Goal: Feedback & Contribution: Contribute content

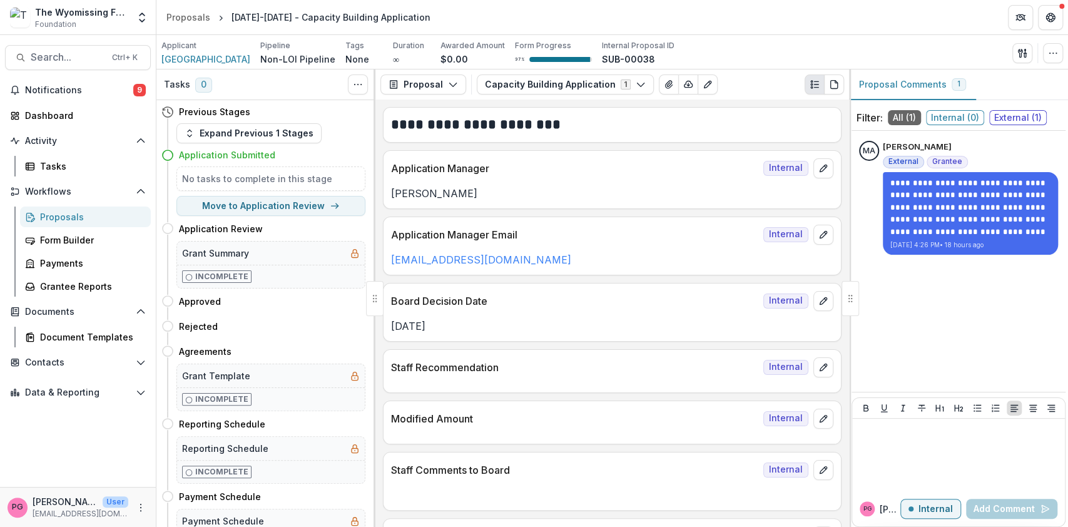
scroll to position [7302, 0]
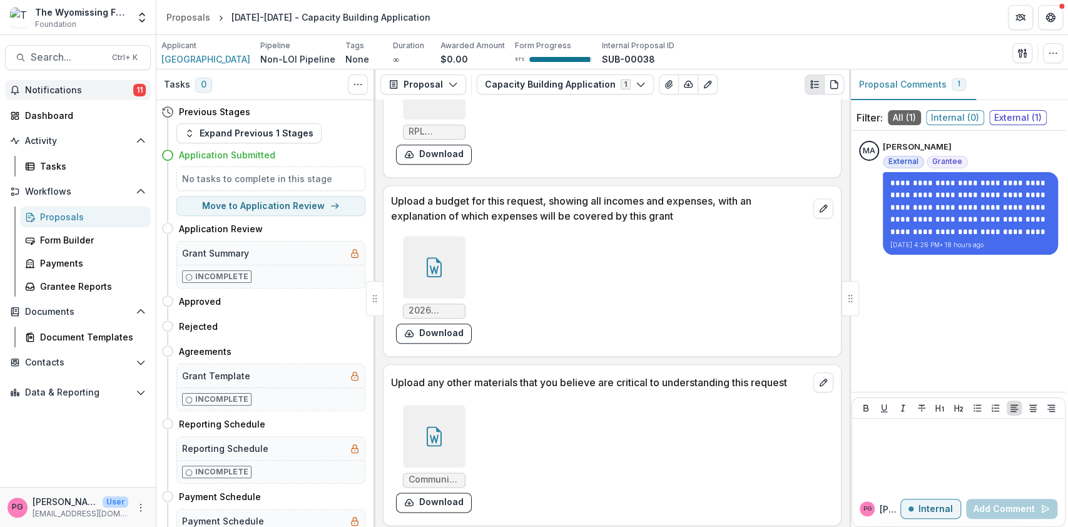
click at [73, 88] on span "Notifications" at bounding box center [79, 90] width 108 height 11
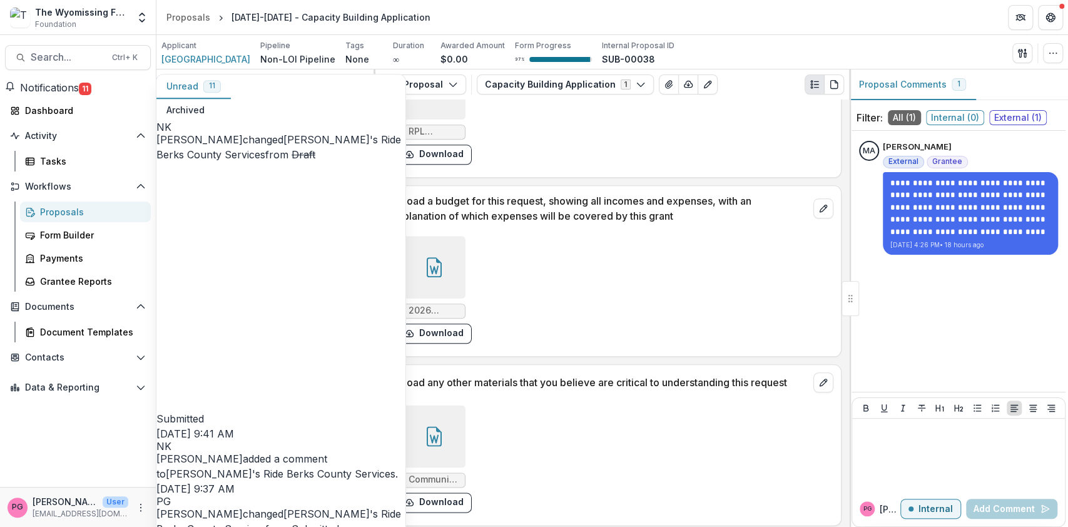
scroll to position [35, 0]
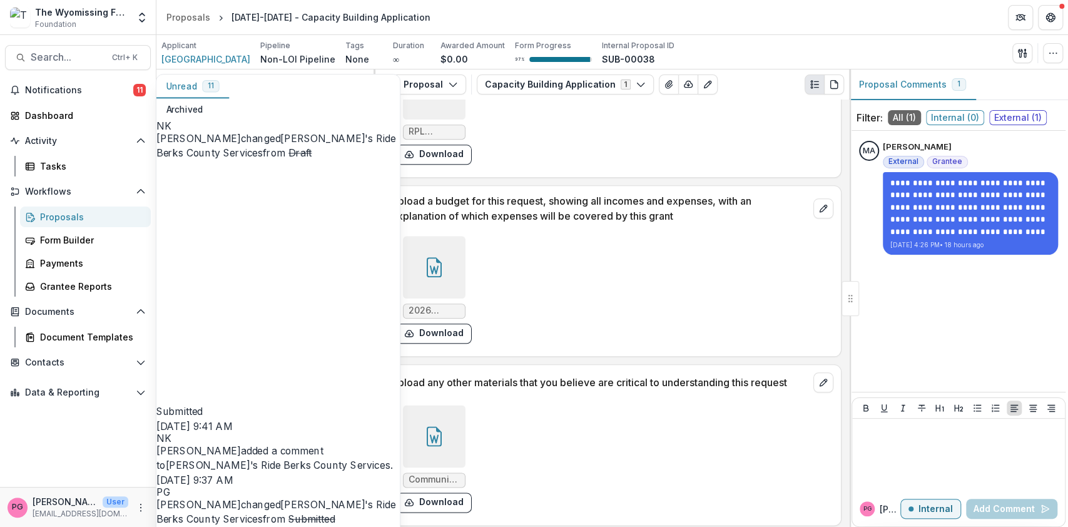
click at [681, 13] on header "Proposals [DATE]-[DATE] - Capacity Building Application" at bounding box center [612, 17] width 912 height 34
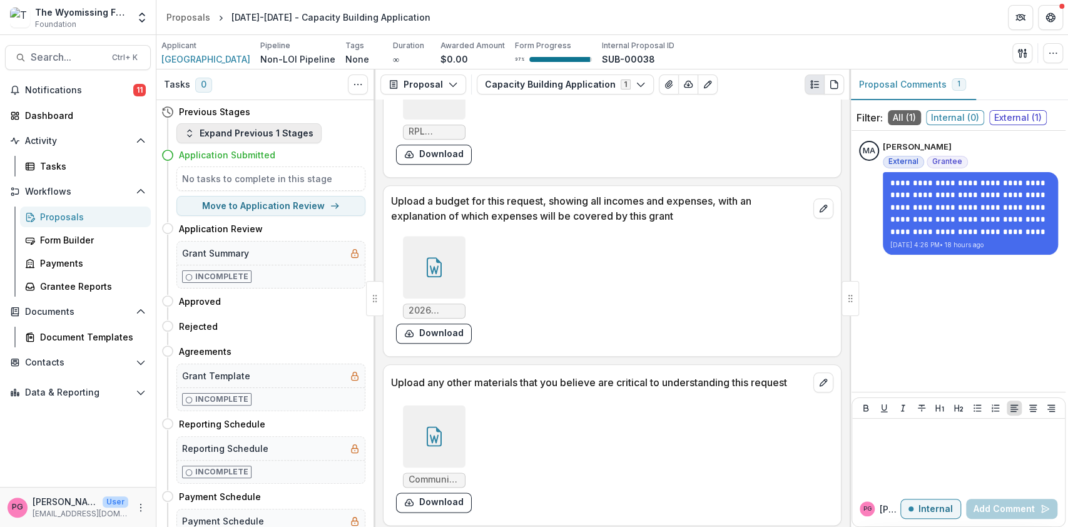
click at [189, 130] on polyline "button" at bounding box center [190, 131] width 4 height 2
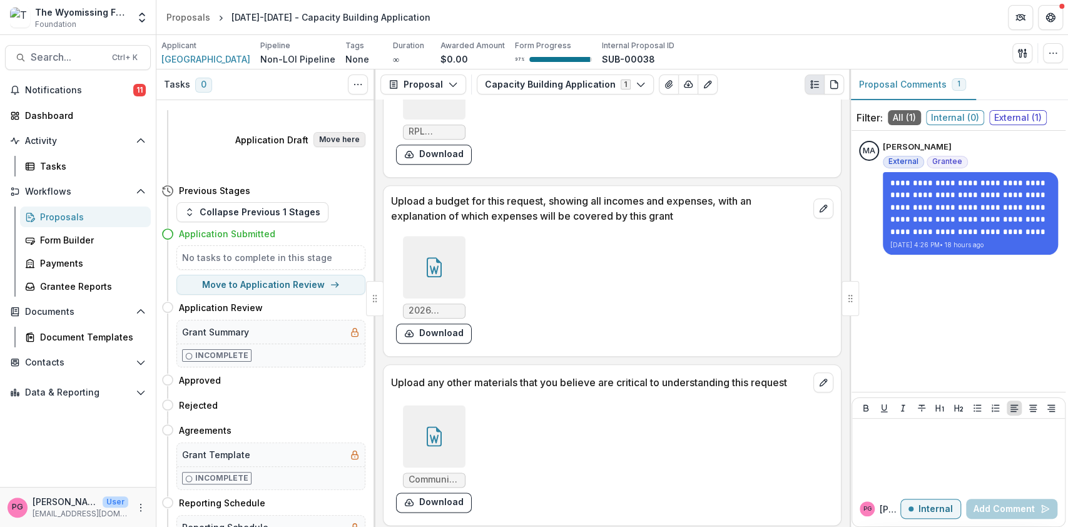
click at [339, 132] on button "Move here" at bounding box center [340, 139] width 52 height 15
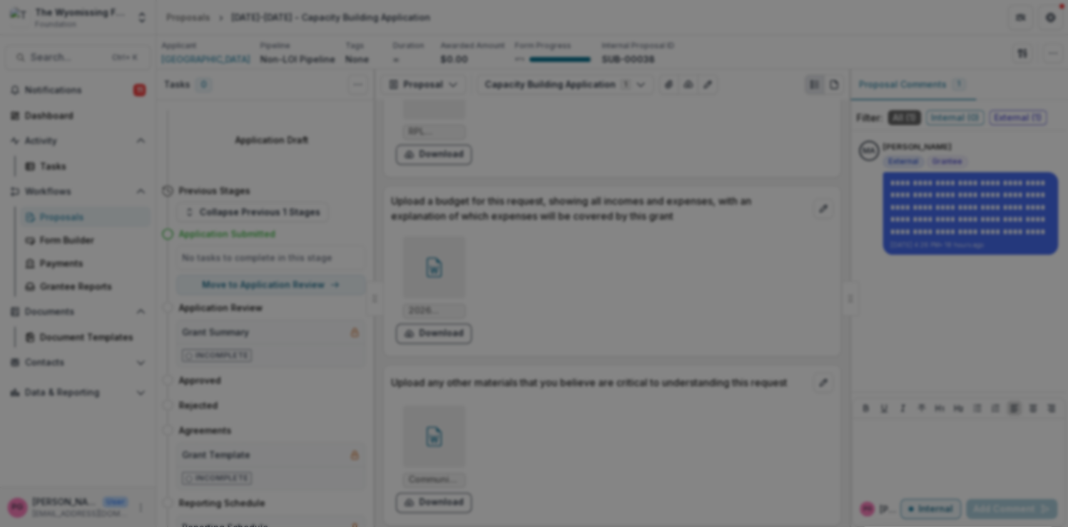
scroll to position [520, 0]
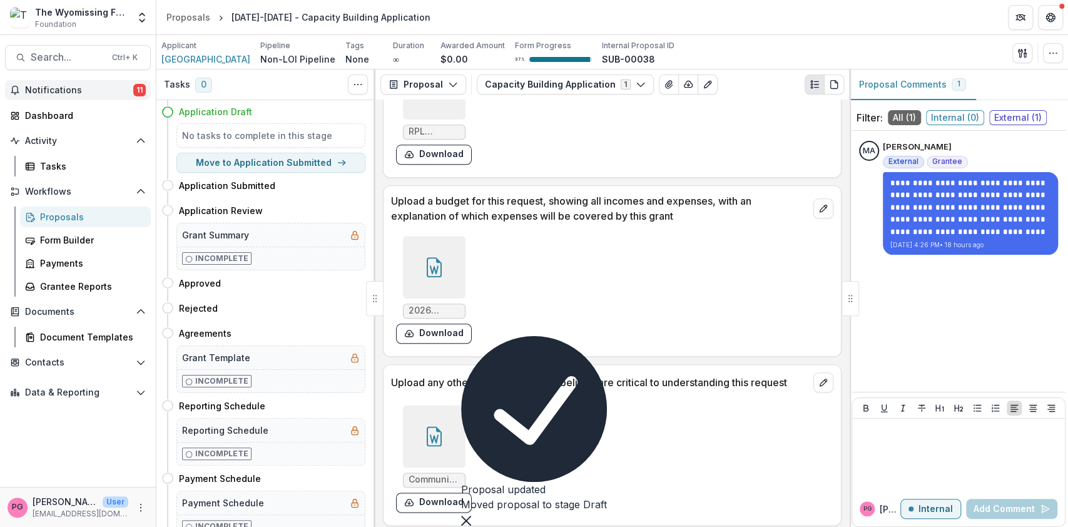
click at [49, 83] on button "Notifications 11" at bounding box center [78, 90] width 146 height 20
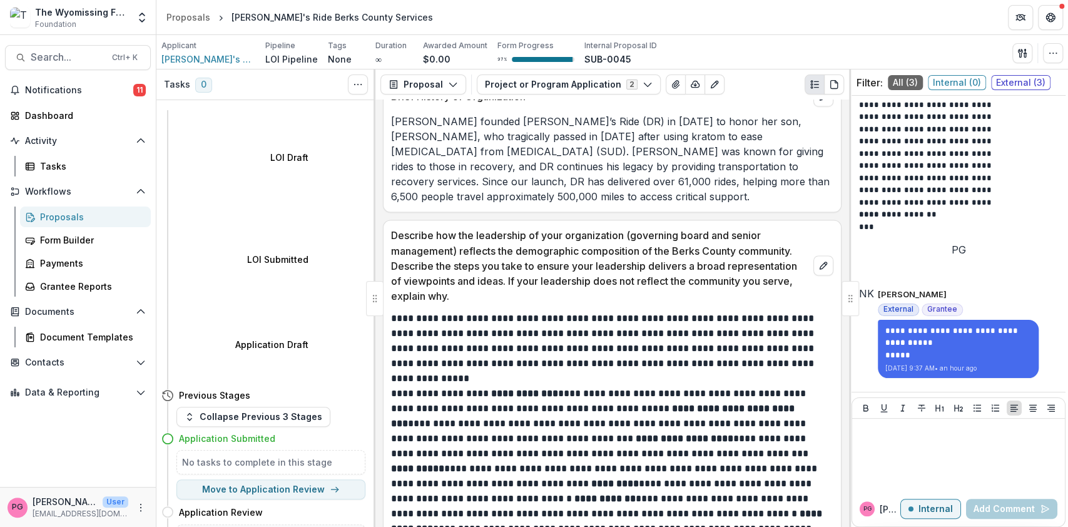
scroll to position [1547, 0]
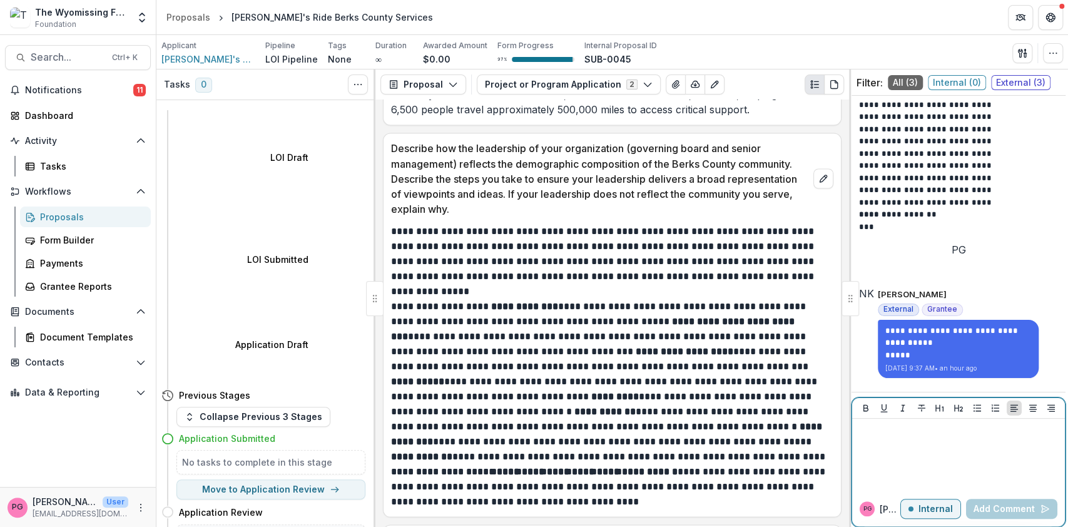
click at [932, 506] on p "Internal" at bounding box center [936, 509] width 34 height 11
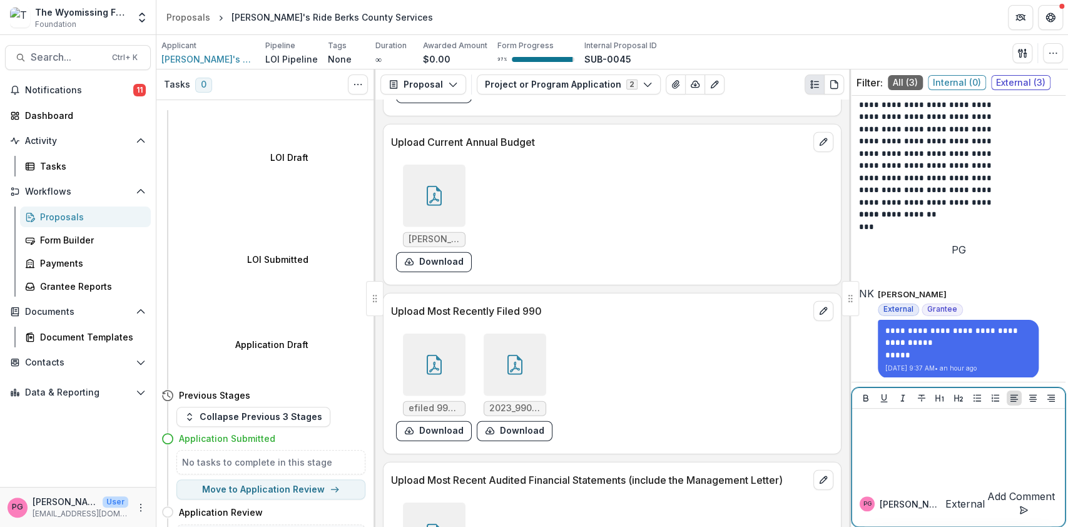
scroll to position [2154, 0]
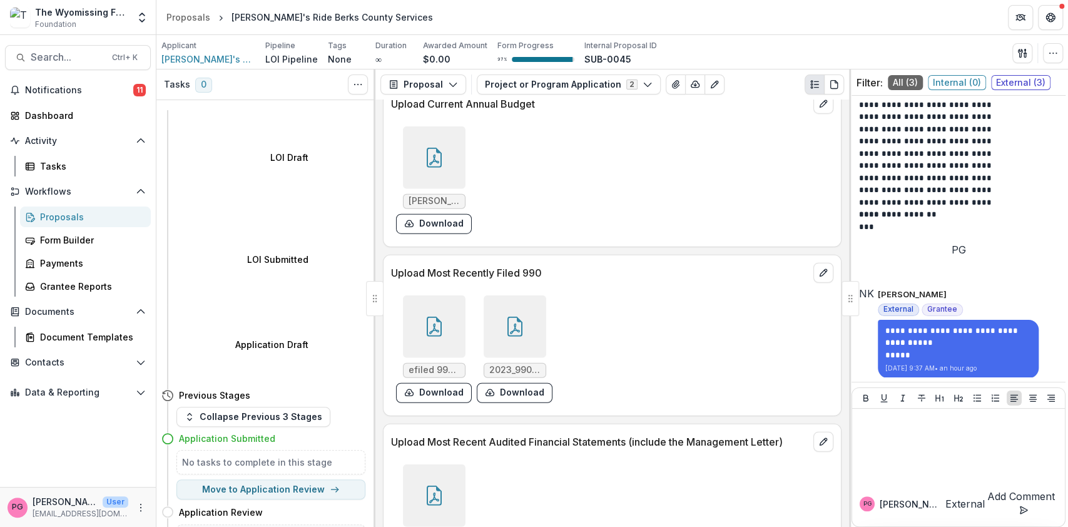
click at [433, 324] on icon at bounding box center [434, 329] width 10 height 11
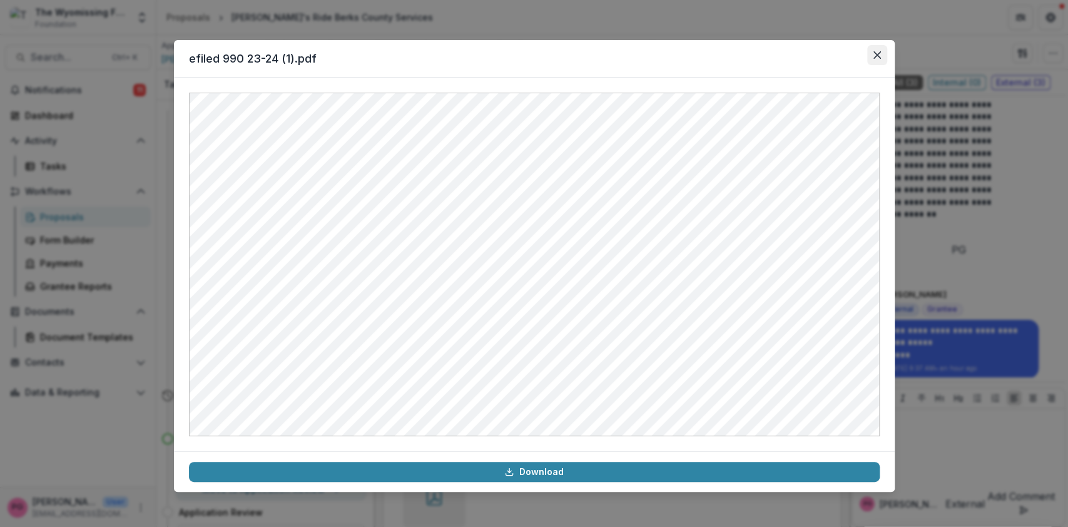
click at [879, 53] on icon "Close" at bounding box center [877, 55] width 8 height 8
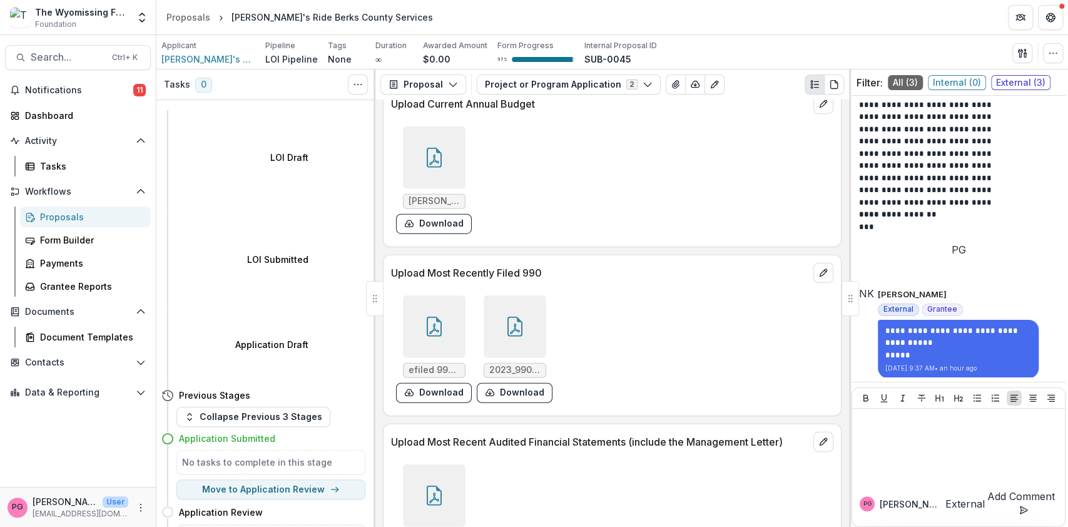
click at [513, 320] on icon at bounding box center [515, 327] width 20 height 20
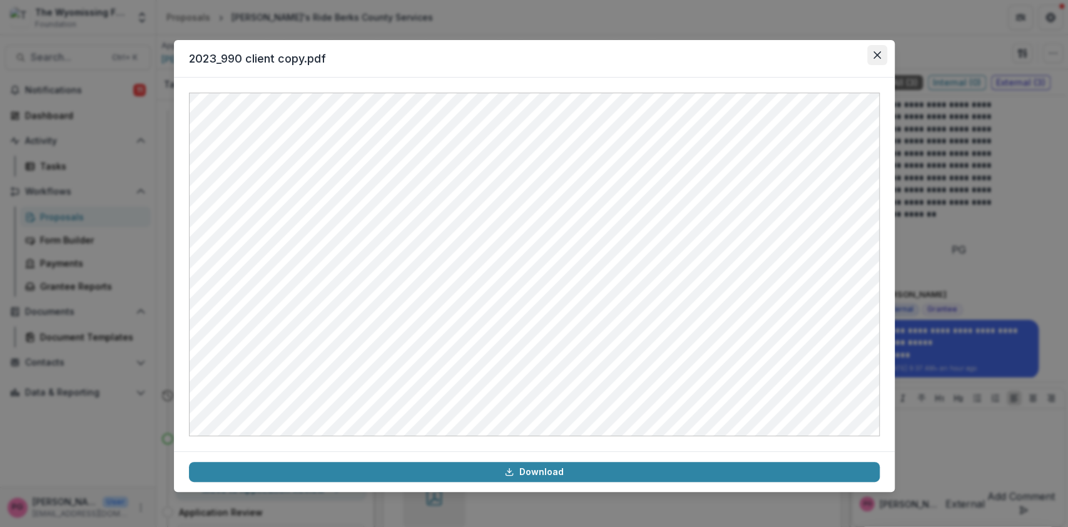
click at [879, 53] on icon "Close" at bounding box center [877, 55] width 8 height 8
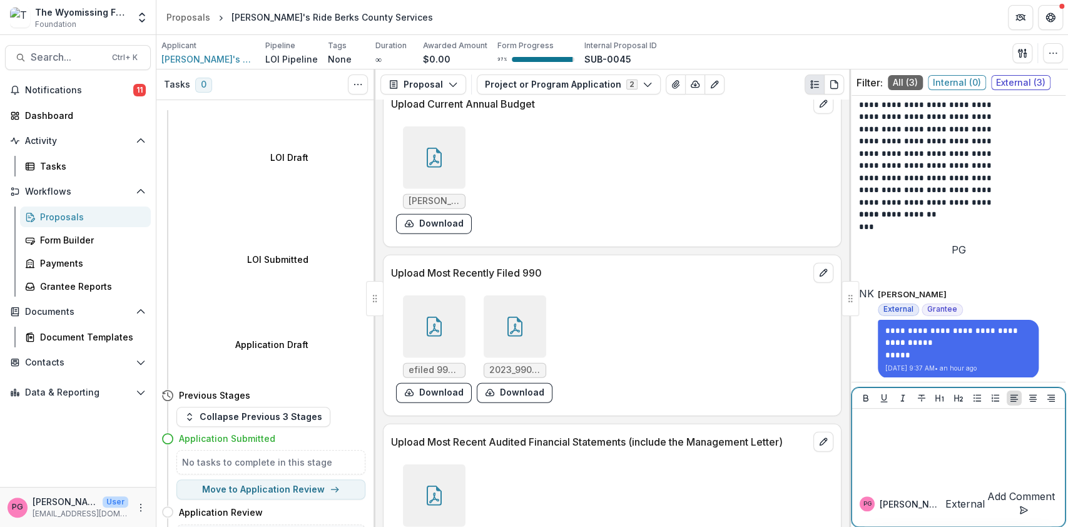
click at [886, 428] on p at bounding box center [959, 421] width 203 height 14
click at [1011, 498] on button "Add Comment" at bounding box center [1021, 504] width 73 height 30
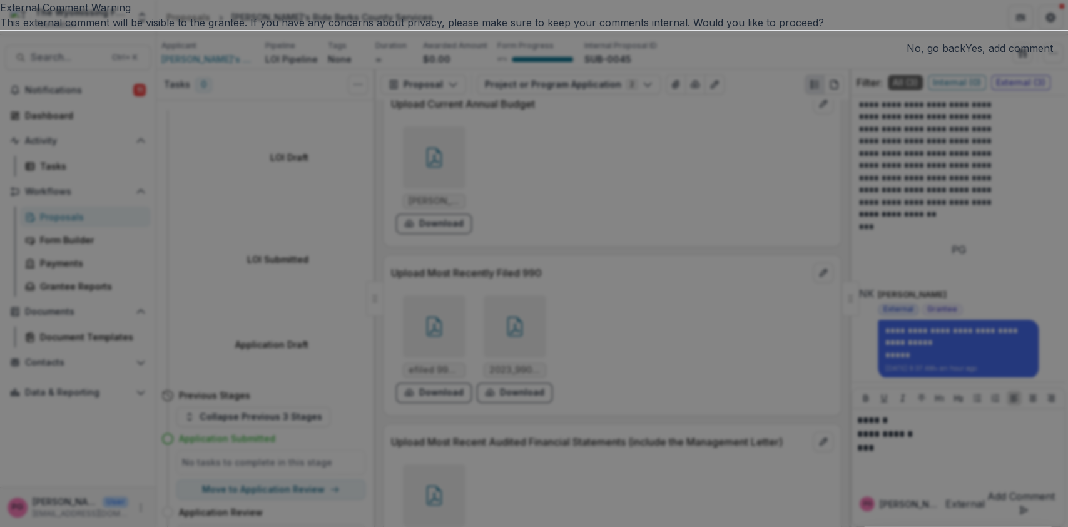
click at [966, 56] on button "Yes, add comment" at bounding box center [1010, 48] width 88 height 15
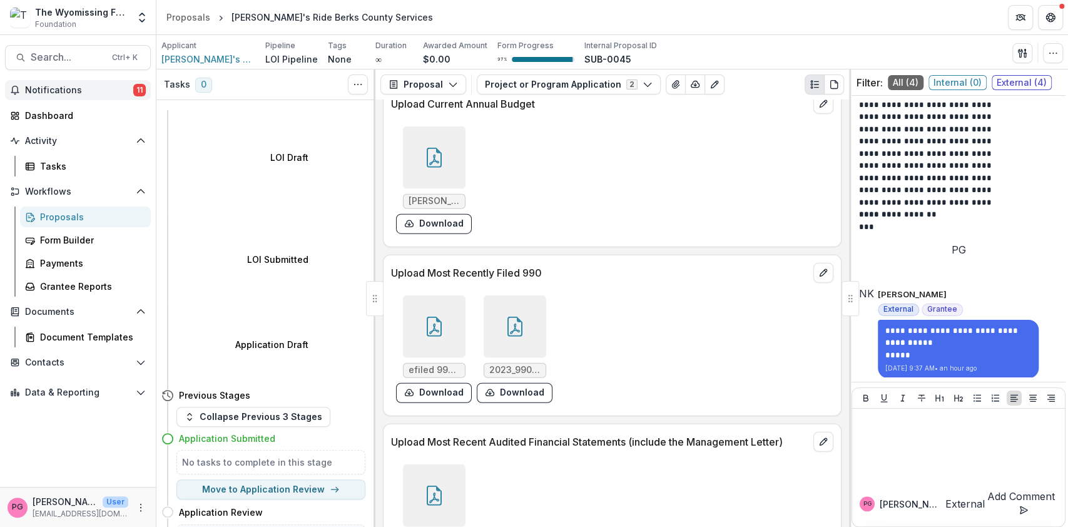
click at [53, 88] on span "Notifications" at bounding box center [79, 90] width 108 height 11
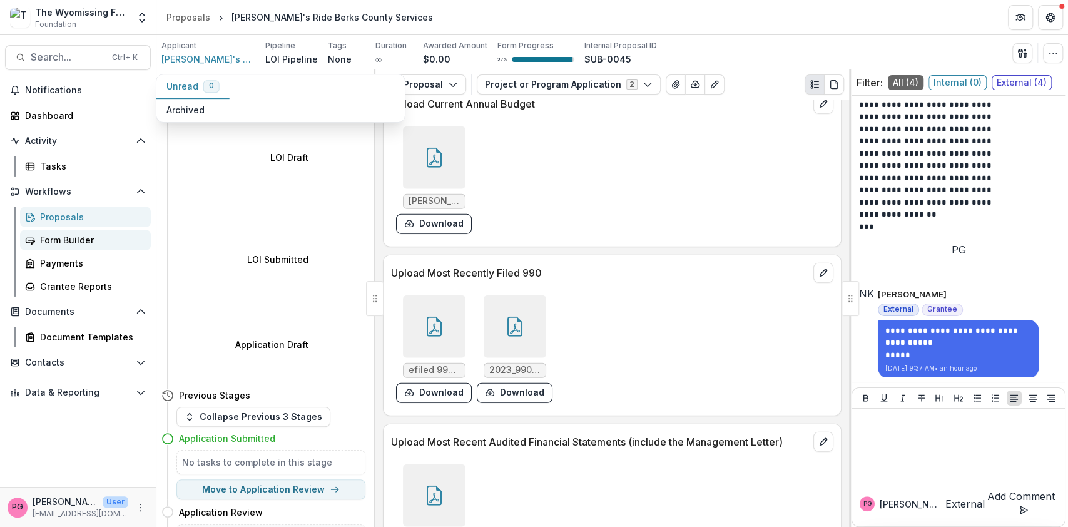
click at [64, 245] on div "Form Builder" at bounding box center [90, 239] width 101 height 13
